Goal: Information Seeking & Learning: Learn about a topic

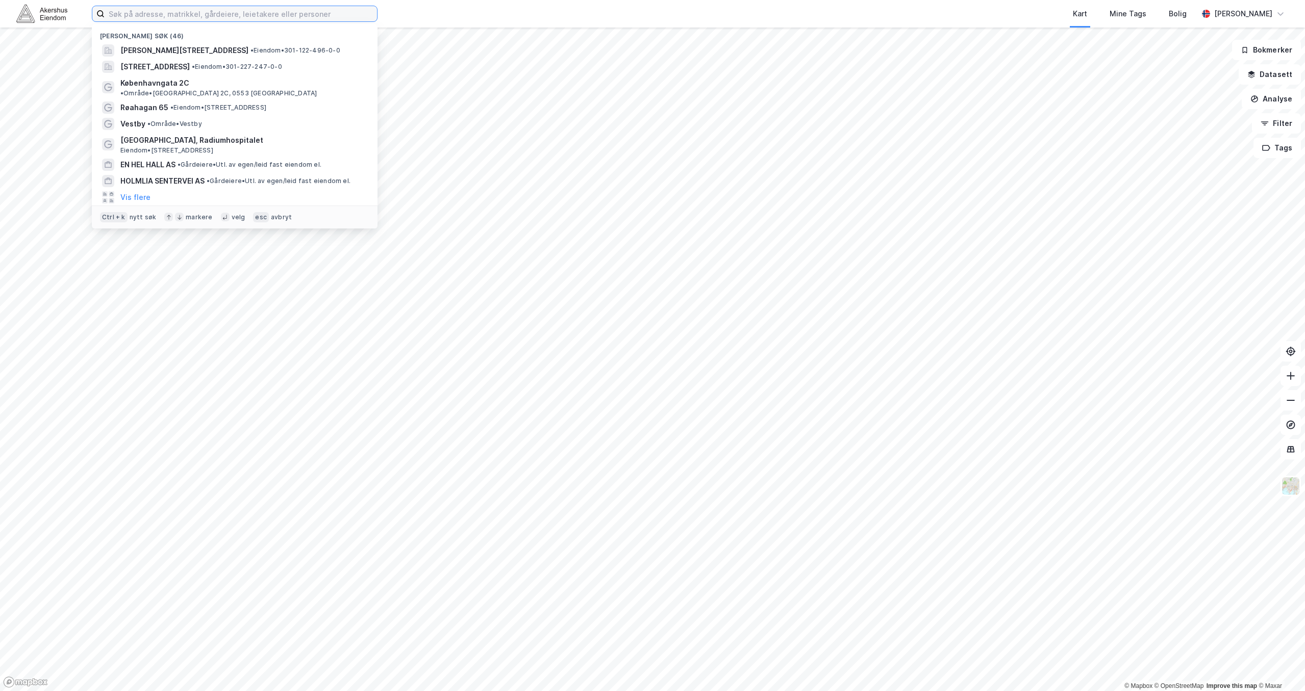
click at [153, 20] on input at bounding box center [241, 13] width 272 height 15
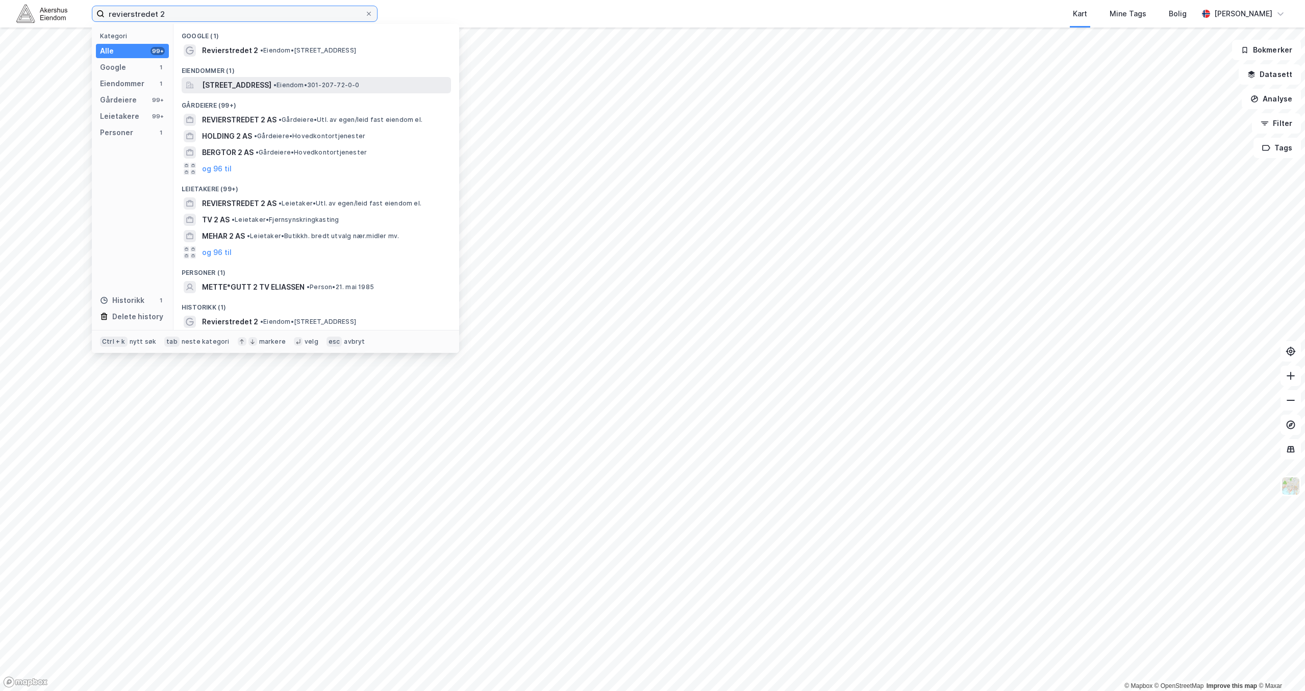
type input "revierstredet 2"
click at [226, 88] on span "[STREET_ADDRESS]" at bounding box center [236, 85] width 69 height 12
